Goal: Information Seeking & Learning: Learn about a topic

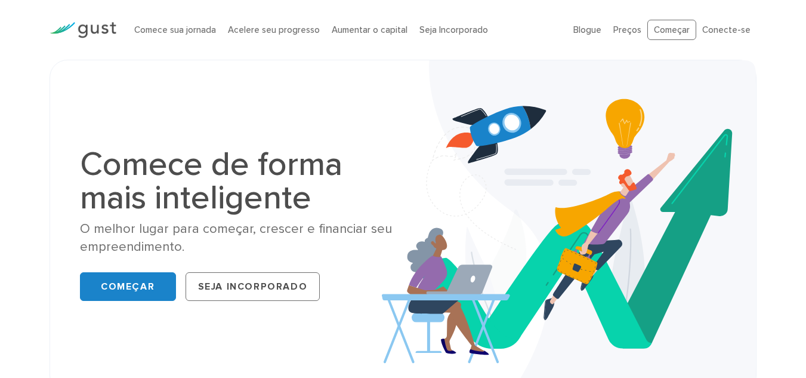
click at [729, 107] on img at bounding box center [569, 226] width 374 height 332
click at [363, 33] on font "Aumentar o capital" at bounding box center [370, 29] width 76 height 11
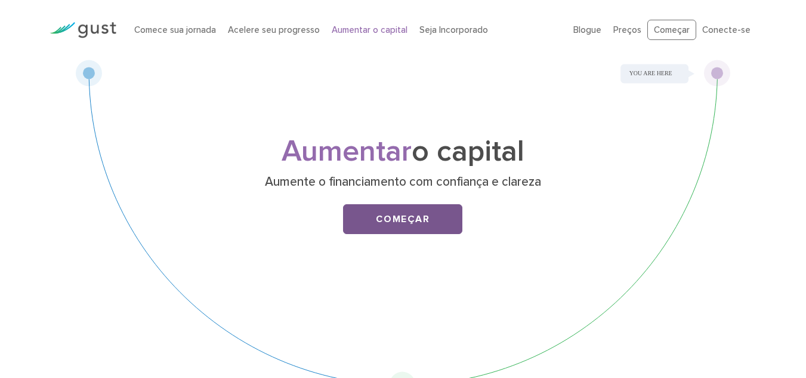
click at [434, 222] on link "Começar" at bounding box center [402, 219] width 119 height 30
click at [629, 33] on font "Preços" at bounding box center [627, 29] width 28 height 11
